Goal: Task Accomplishment & Management: Complete application form

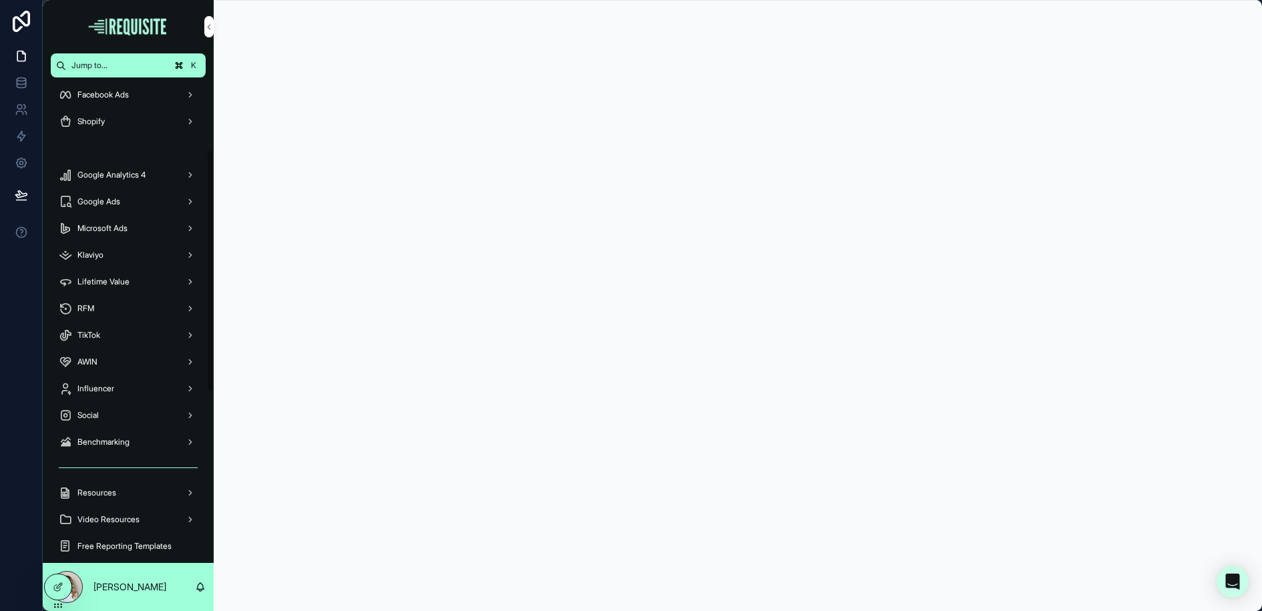
scroll to position [483, 0]
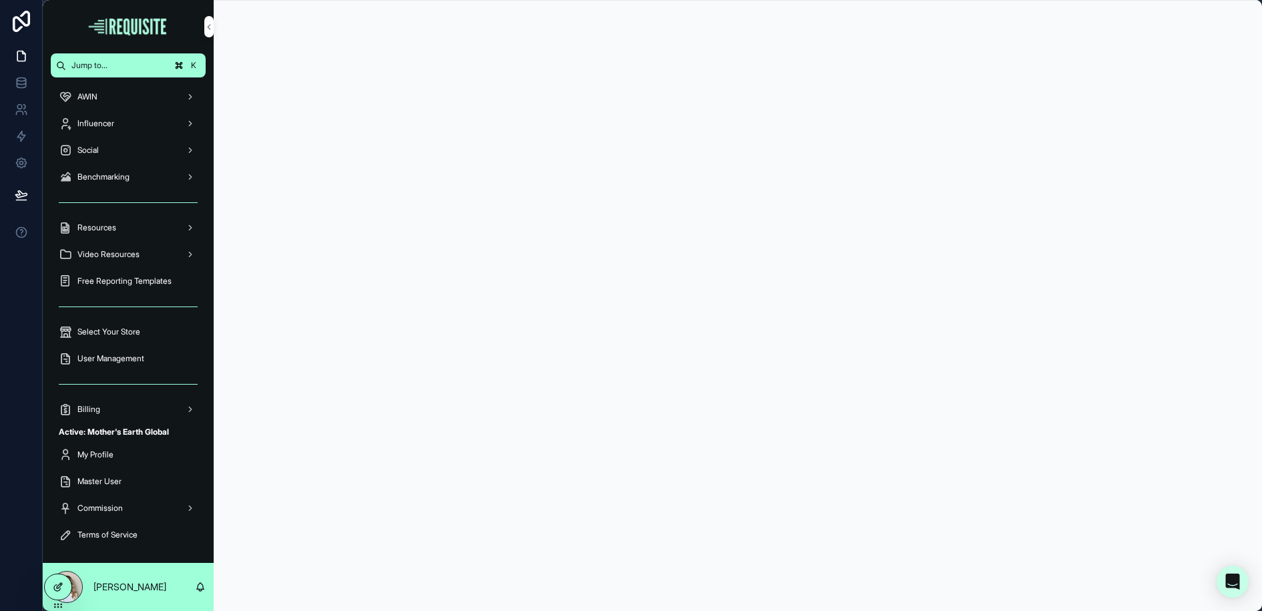
click at [58, 590] on icon at bounding box center [57, 588] width 6 height 6
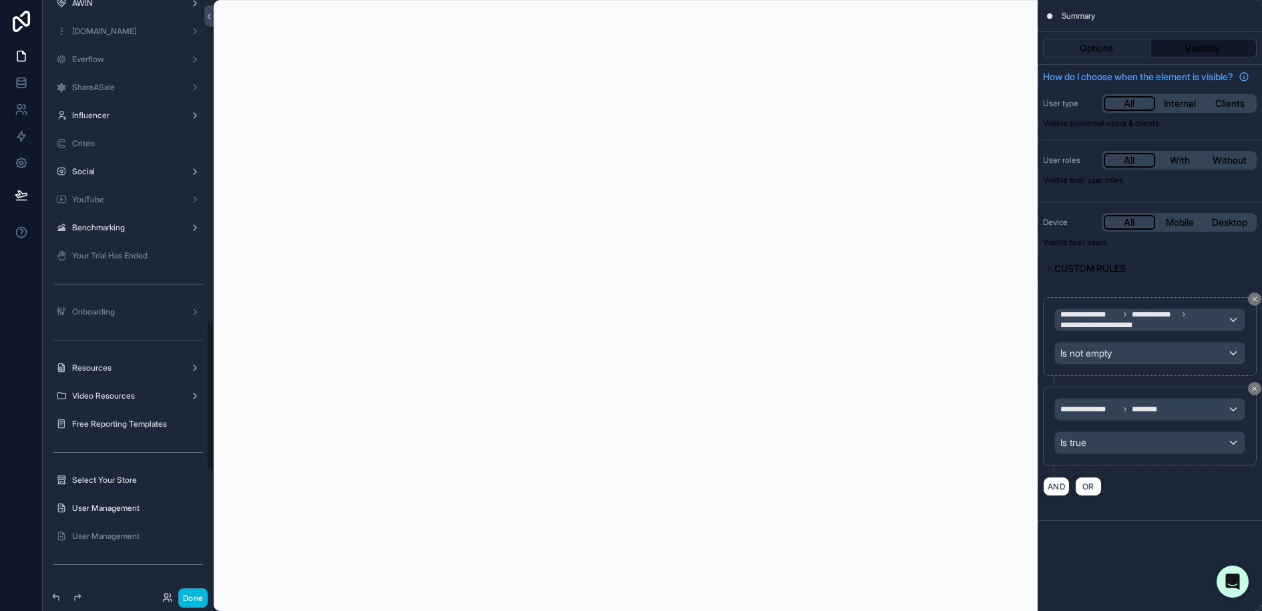
scroll to position [1785, 0]
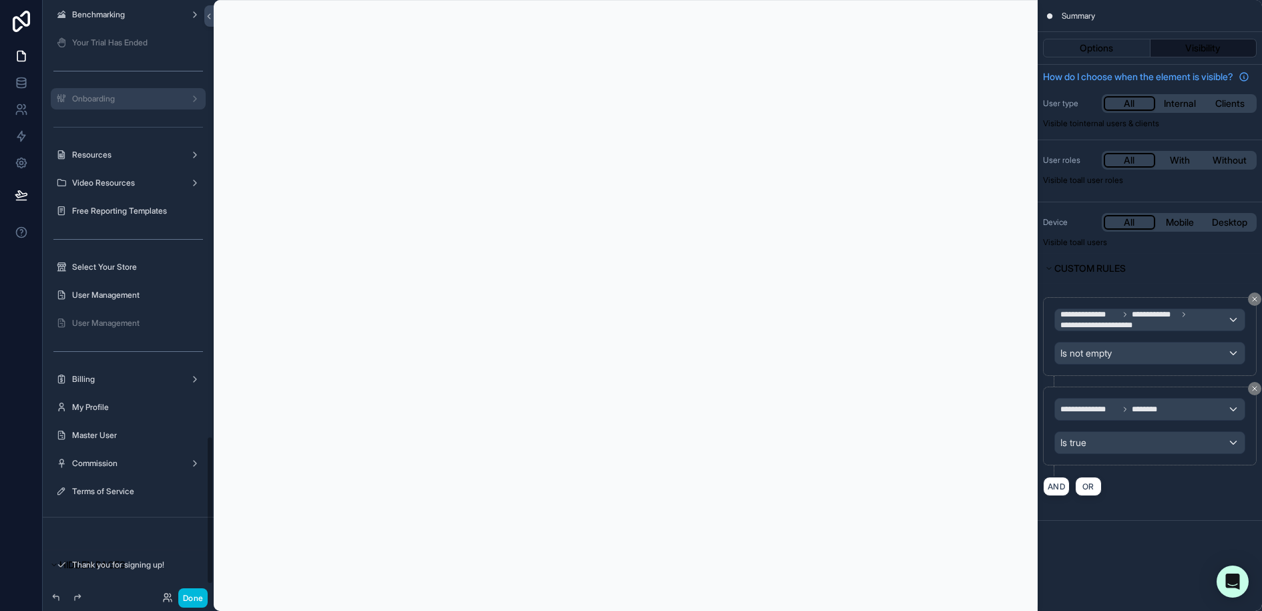
click at [108, 101] on label "Onboarding" at bounding box center [125, 99] width 107 height 11
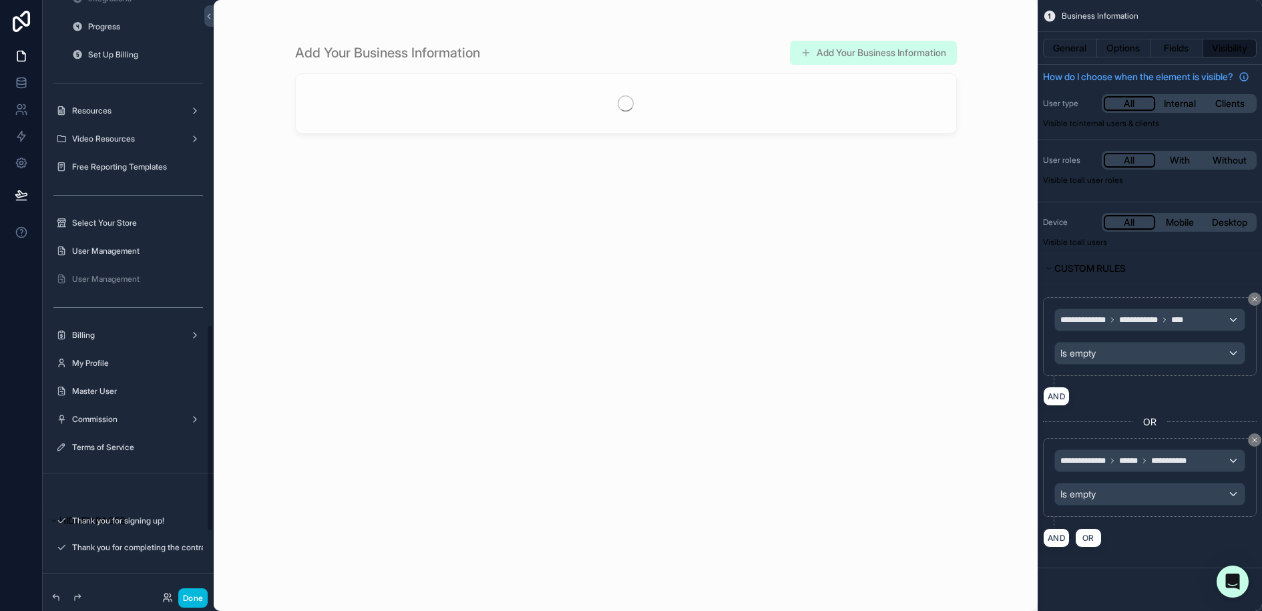
scroll to position [932, 0]
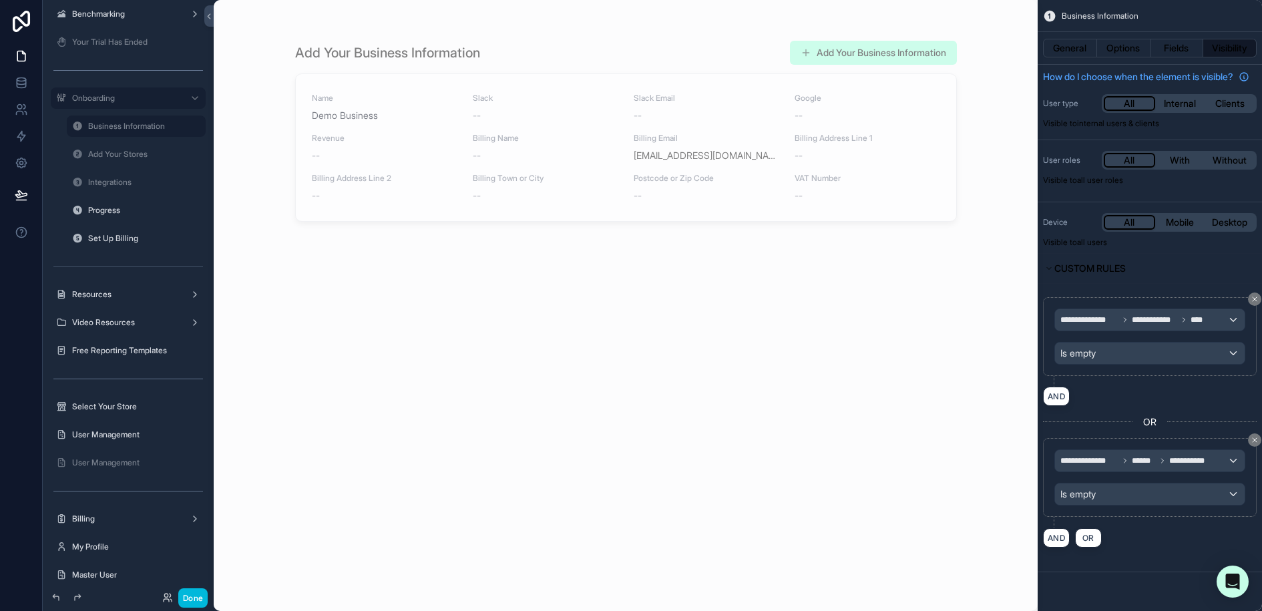
click at [126, 124] on label "Business Information" at bounding box center [143, 126] width 110 height 11
click at [194, 596] on button "Done" at bounding box center [192, 597] width 29 height 19
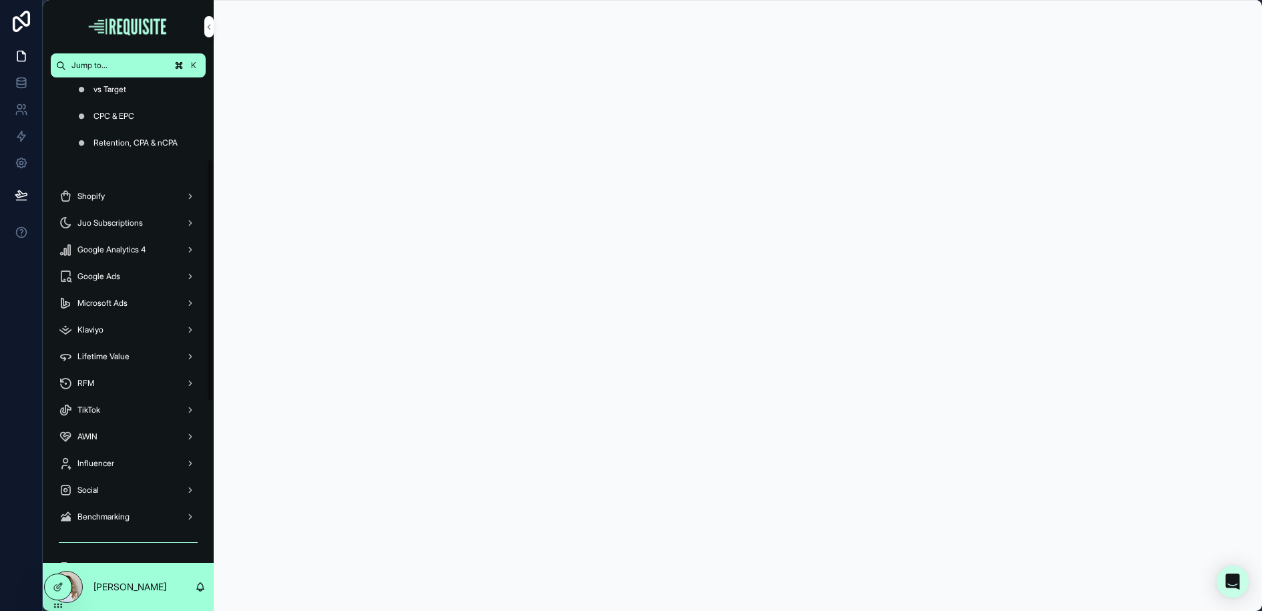
scroll to position [162, 0]
click at [0, 0] on icon at bounding box center [0, 0] width 0 height 0
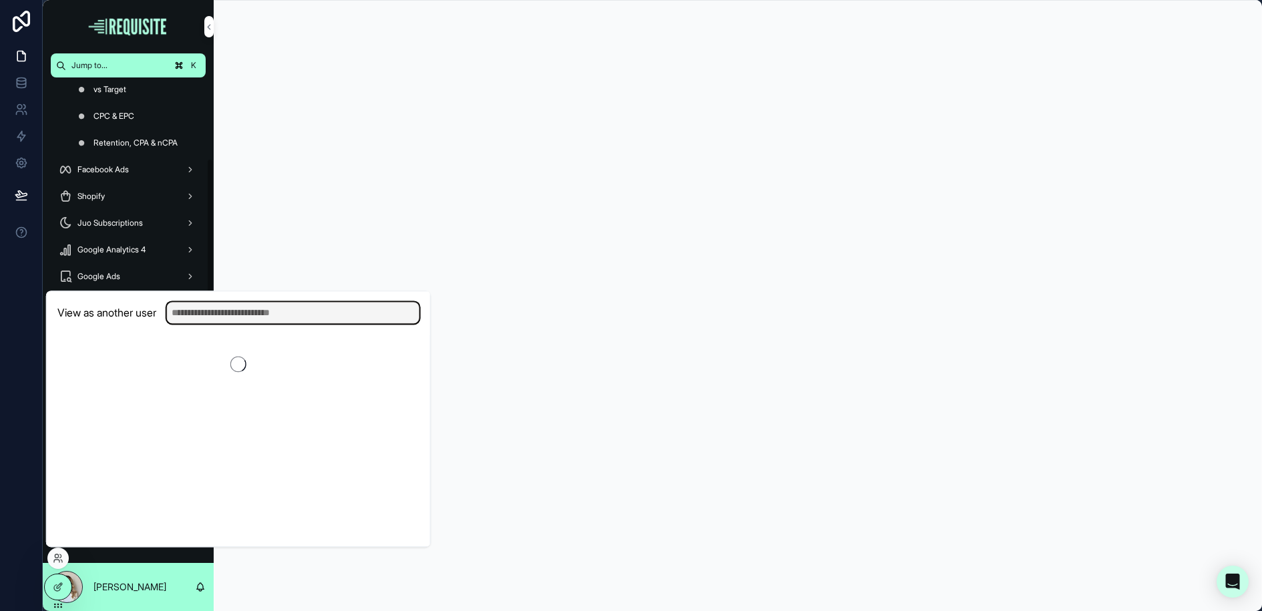
click at [206, 313] on input "text" at bounding box center [293, 312] width 252 height 21
type input "******"
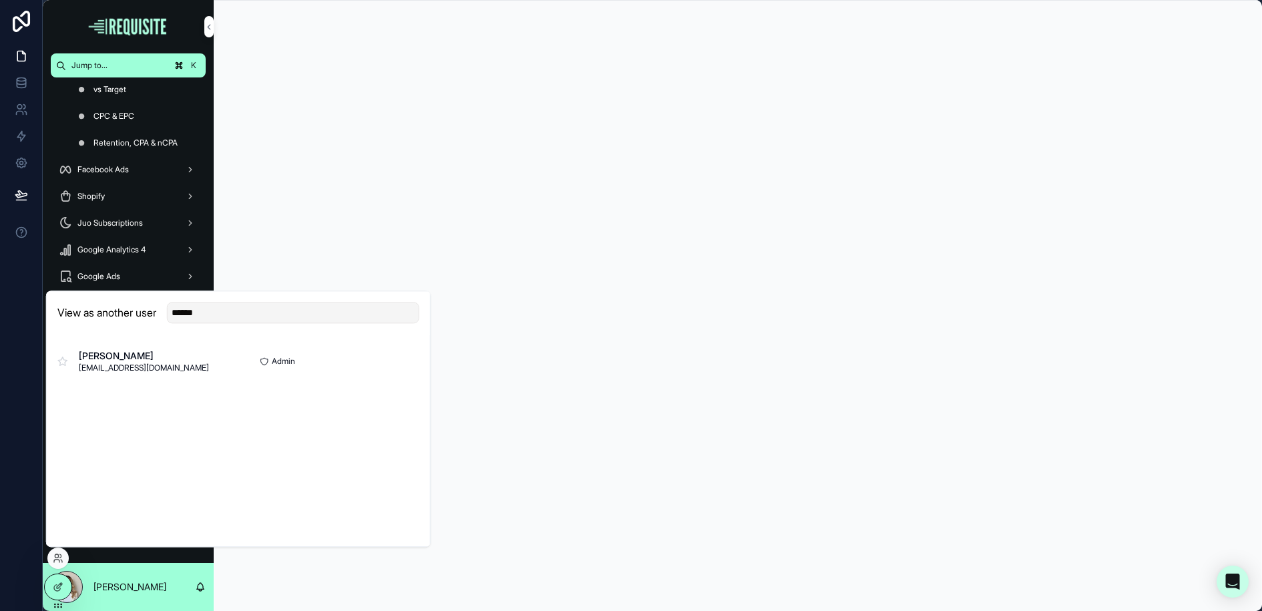
click at [0, 0] on button "Select" at bounding box center [0, 0] width 0 height 0
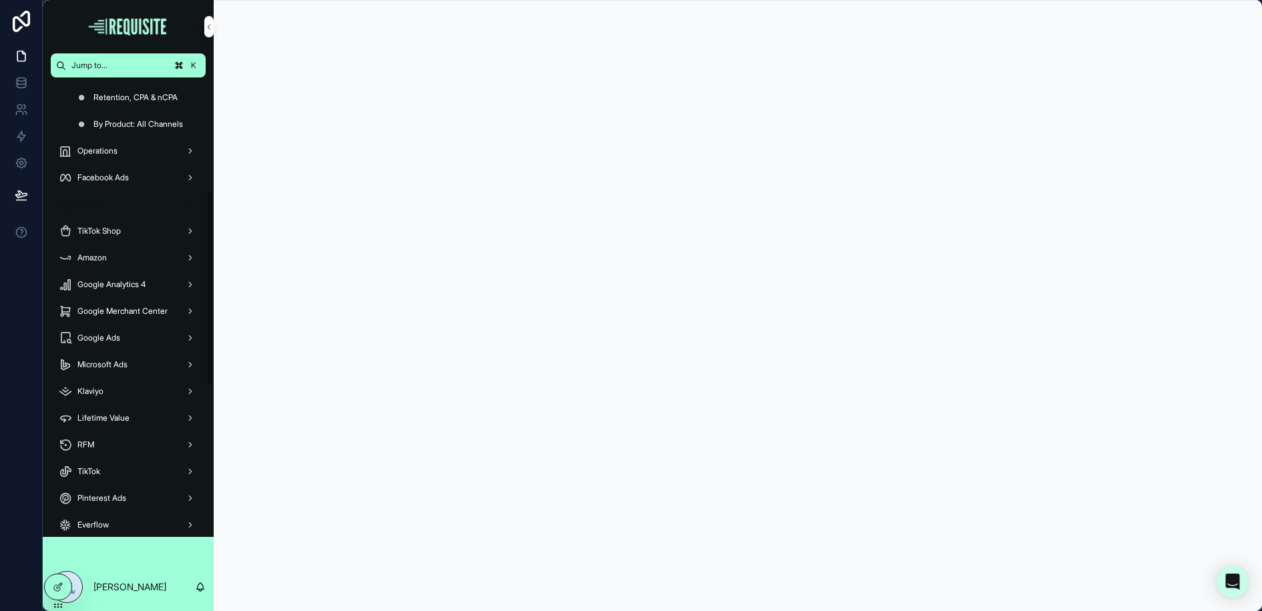
scroll to position [272, 0]
click at [147, 205] on div "TikTok Shop" at bounding box center [128, 200] width 139 height 21
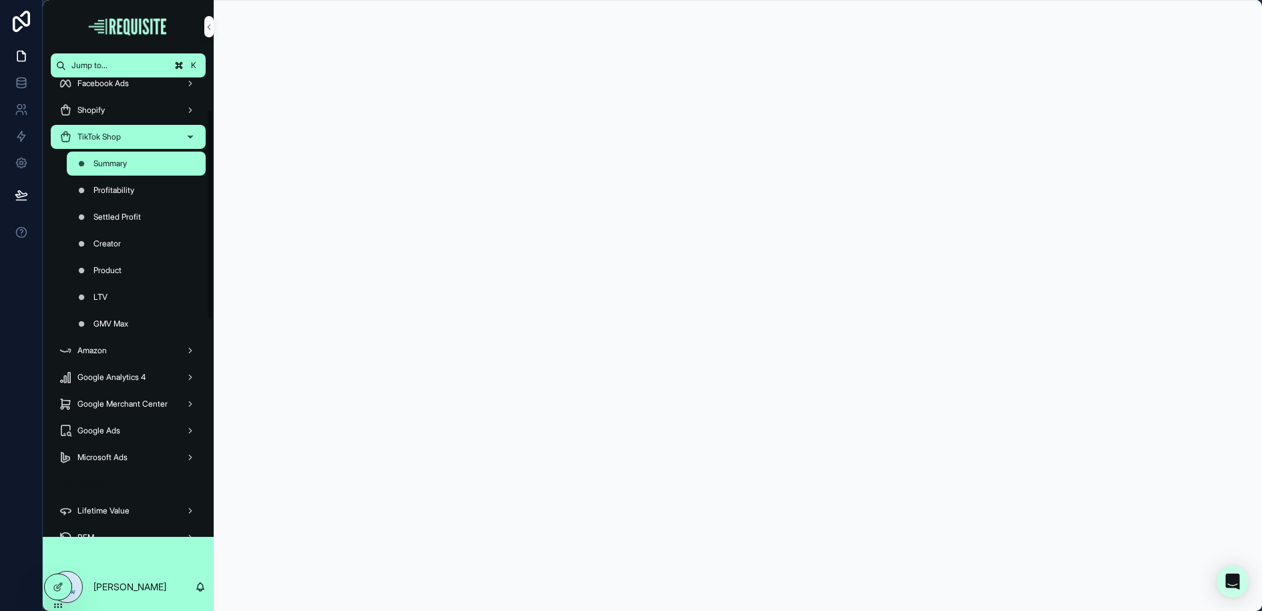
scroll to position [72, 0]
